Goal: Navigation & Orientation: Find specific page/section

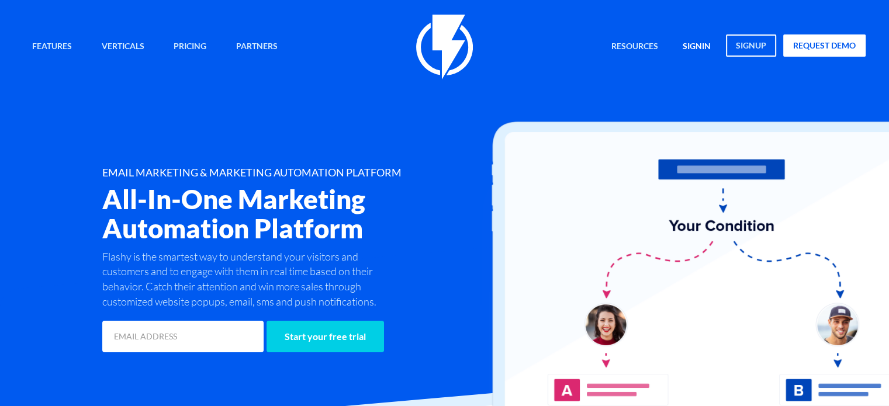
click at [692, 44] on link "signin" at bounding box center [697, 46] width 46 height 25
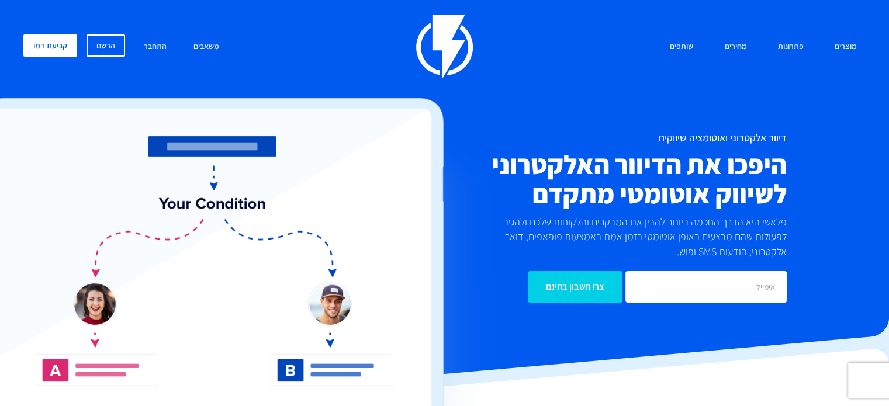
click at [363, 41] on div "מוצרים שיווק אוטומטי הפכו את השיווק לאוטומטי דיוור אלקטרוני שלחו את המסר הנכון …" at bounding box center [445, 47] width 860 height 65
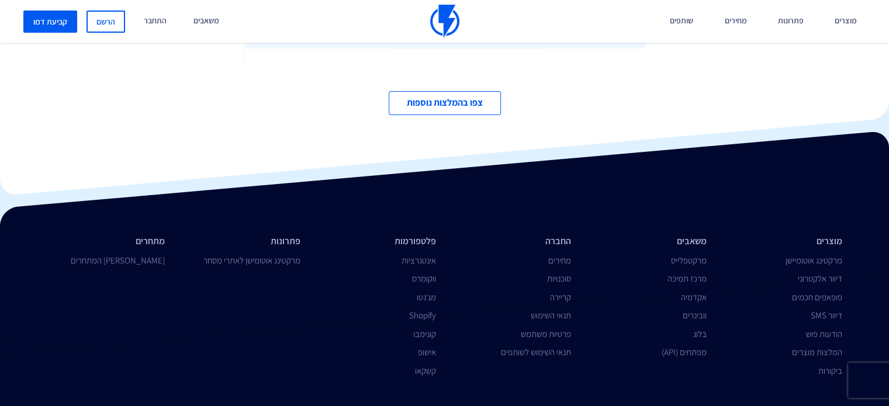
scroll to position [4018, 0]
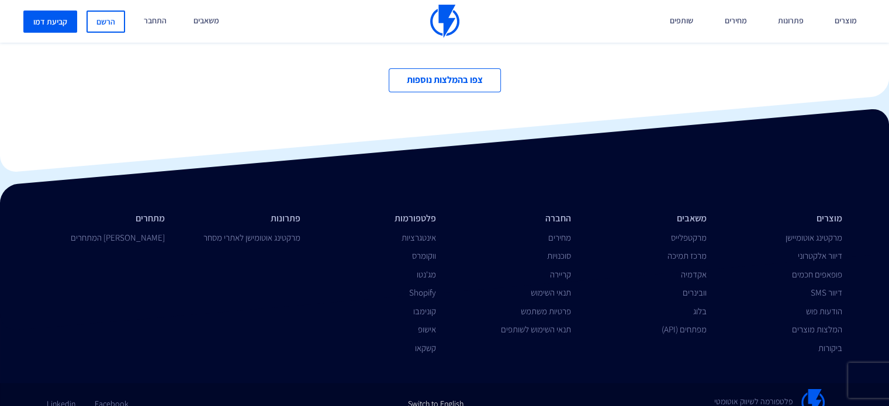
click at [449, 389] on link "Switch to English" at bounding box center [436, 399] width 56 height 20
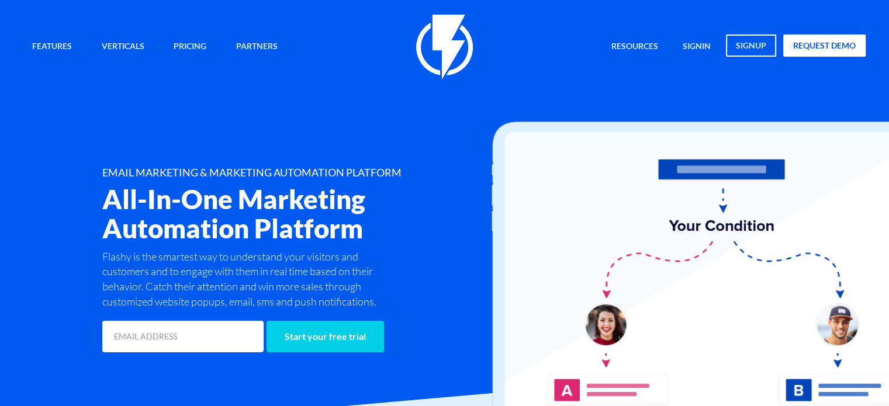
click at [379, 149] on div "Features Marketing Automation Convert, Enagage And Retain Your Customers Email …" at bounding box center [445, 185] width 860 height 341
click at [749, 46] on link "signup" at bounding box center [751, 45] width 50 height 22
